Goal: Task Accomplishment & Management: Manage account settings

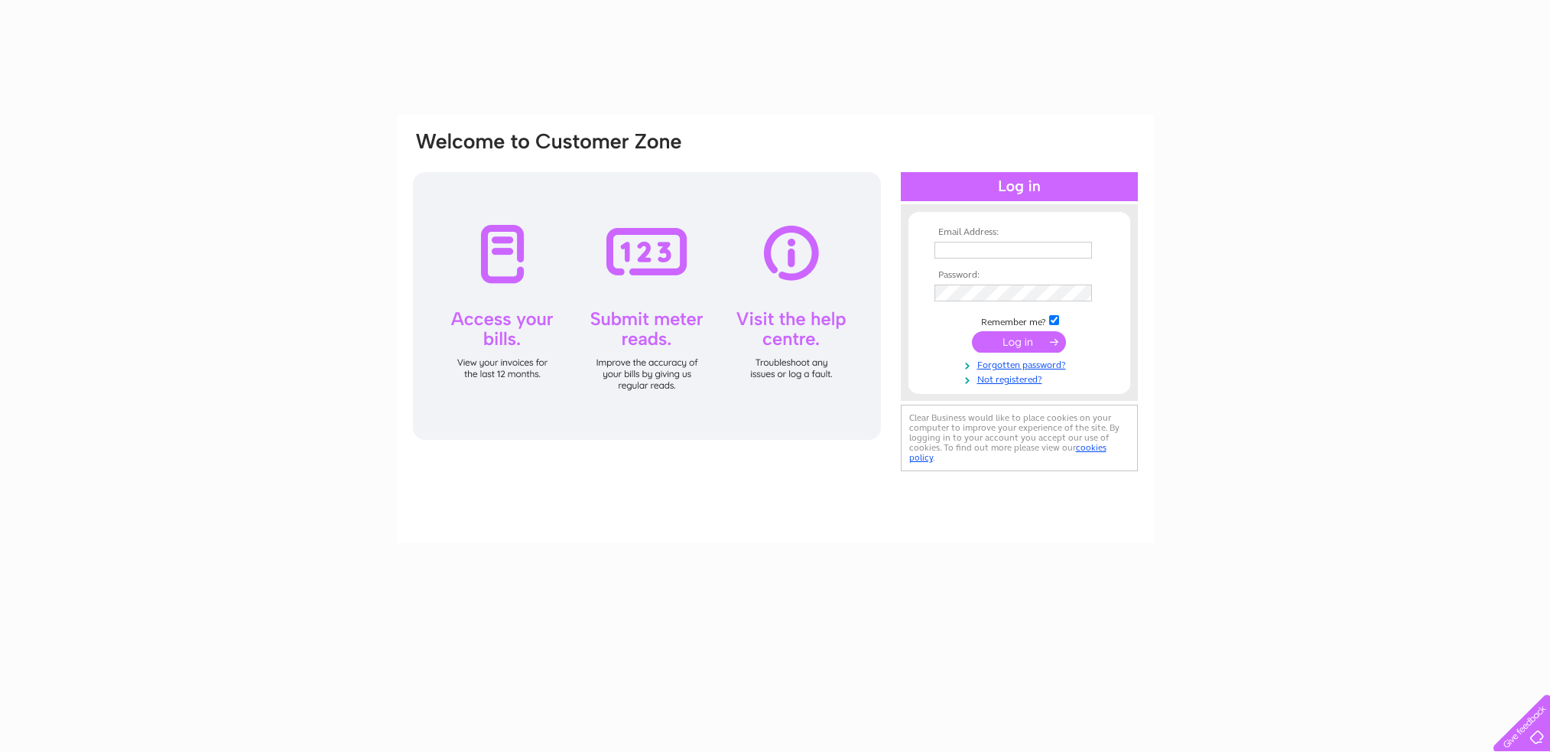
type input "[EMAIL_ADDRESS][DOMAIN_NAME]"
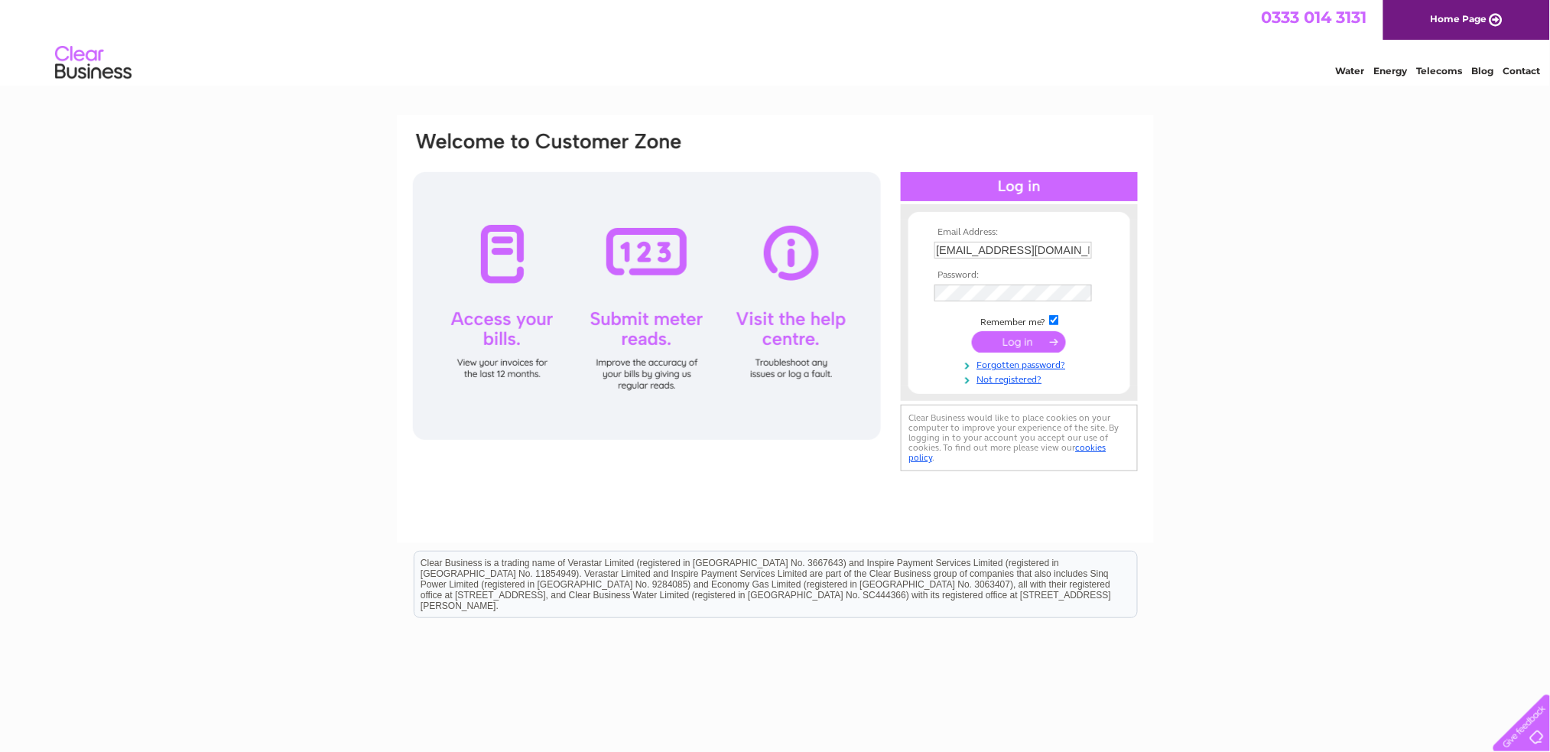
drag, startPoint x: 0, startPoint y: 0, endPoint x: 502, endPoint y: 320, distance: 595.5
click at [502, 320] on div at bounding box center [647, 306] width 468 height 268
click at [999, 340] on input "submit" at bounding box center [1019, 341] width 94 height 21
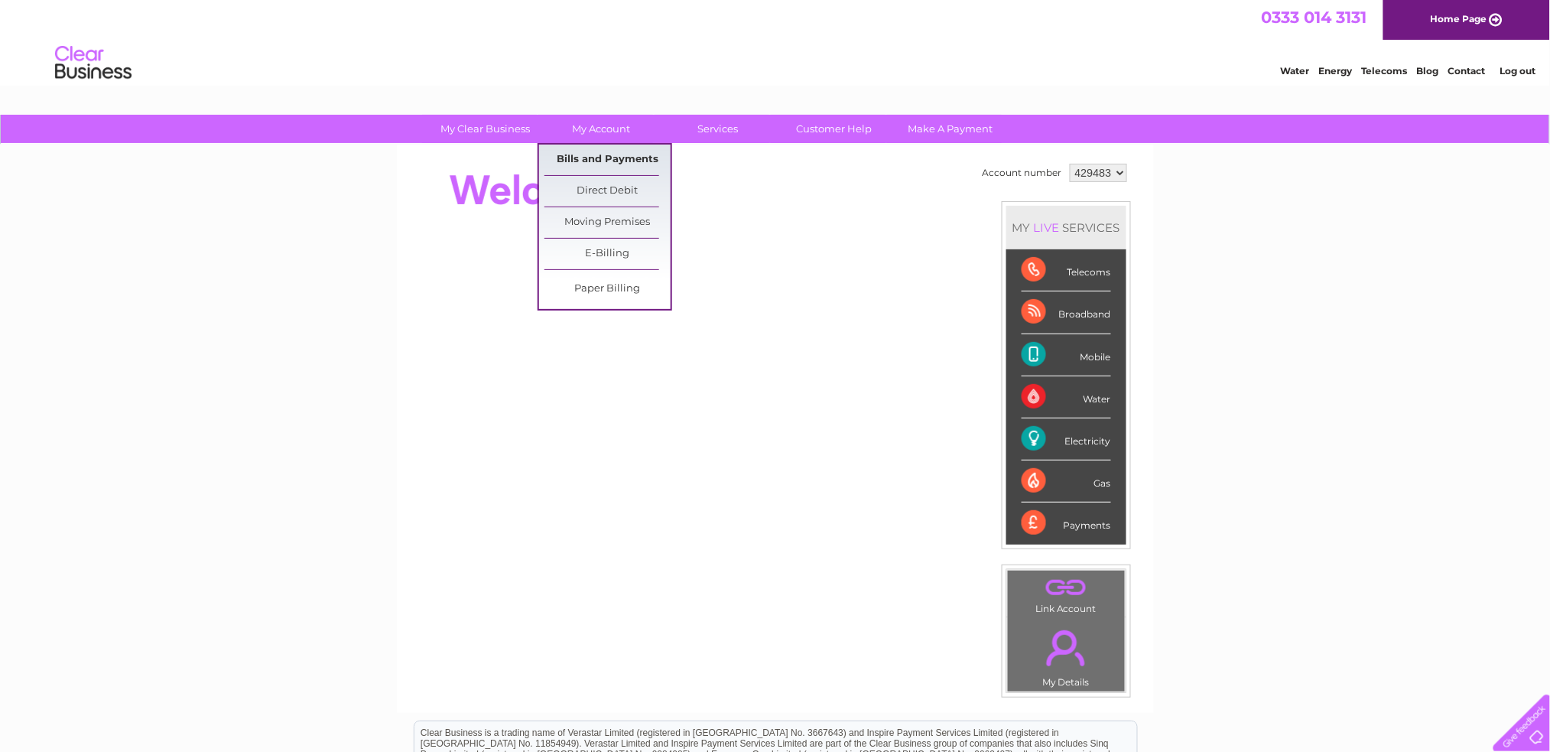
click at [606, 165] on link "Bills and Payments" at bounding box center [608, 160] width 126 height 31
click at [580, 158] on link "Bills and Payments" at bounding box center [608, 160] width 126 height 31
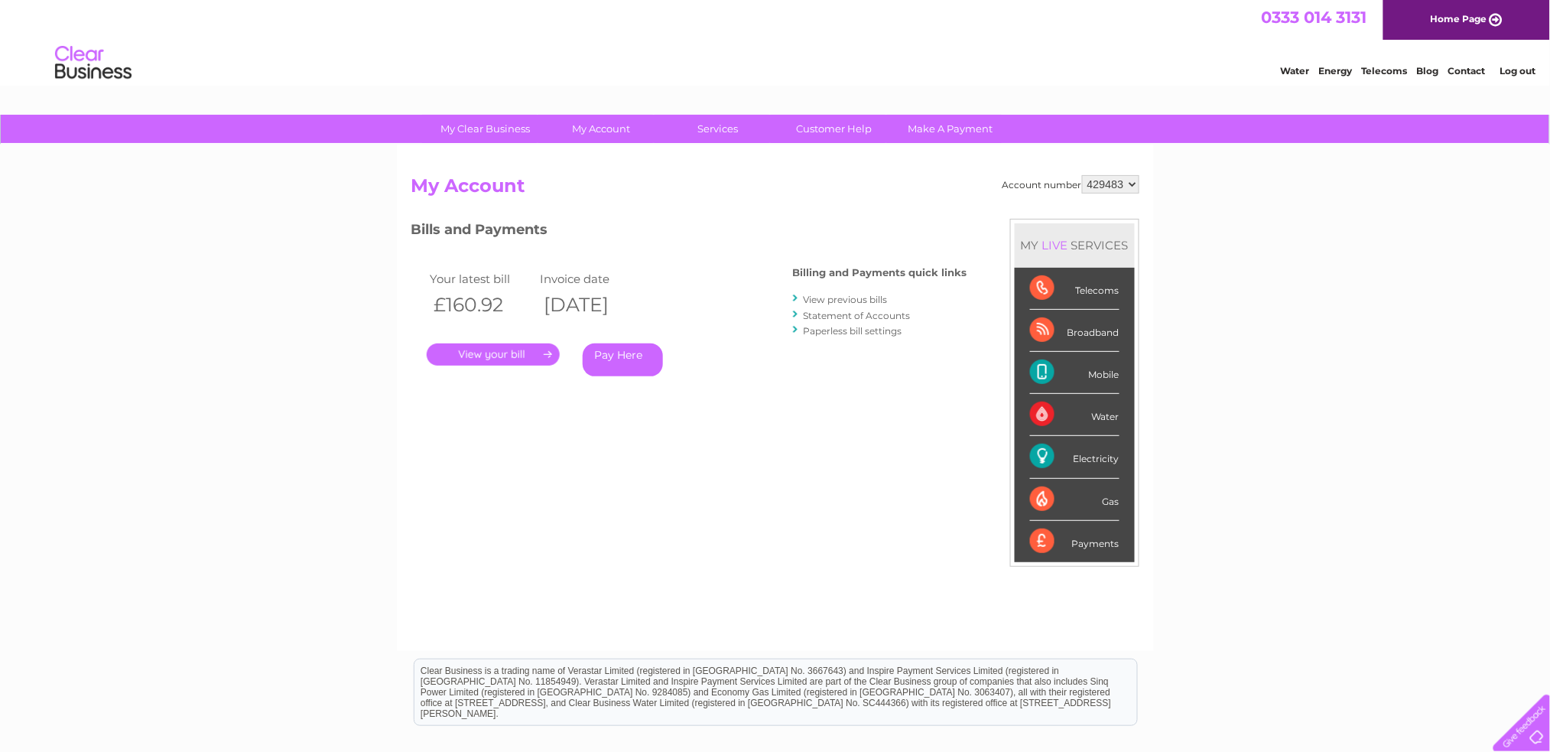
click at [500, 353] on link "." at bounding box center [493, 354] width 133 height 22
